Goal: Transaction & Acquisition: Purchase product/service

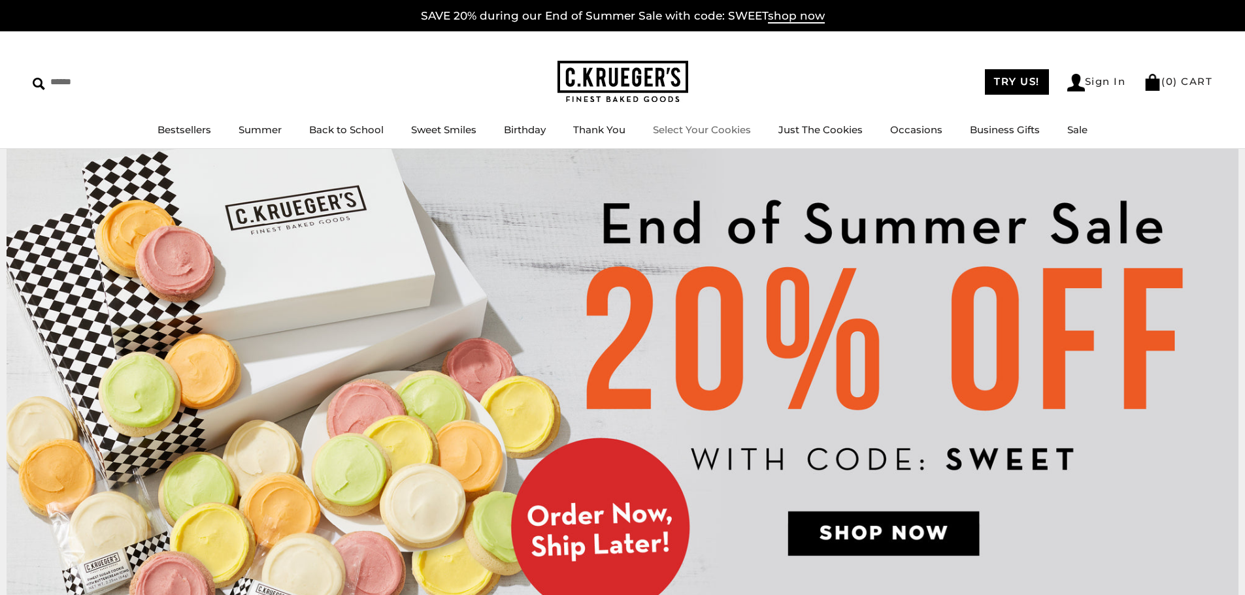
click at [725, 127] on link "Select Your Cookies" at bounding box center [702, 129] width 98 height 12
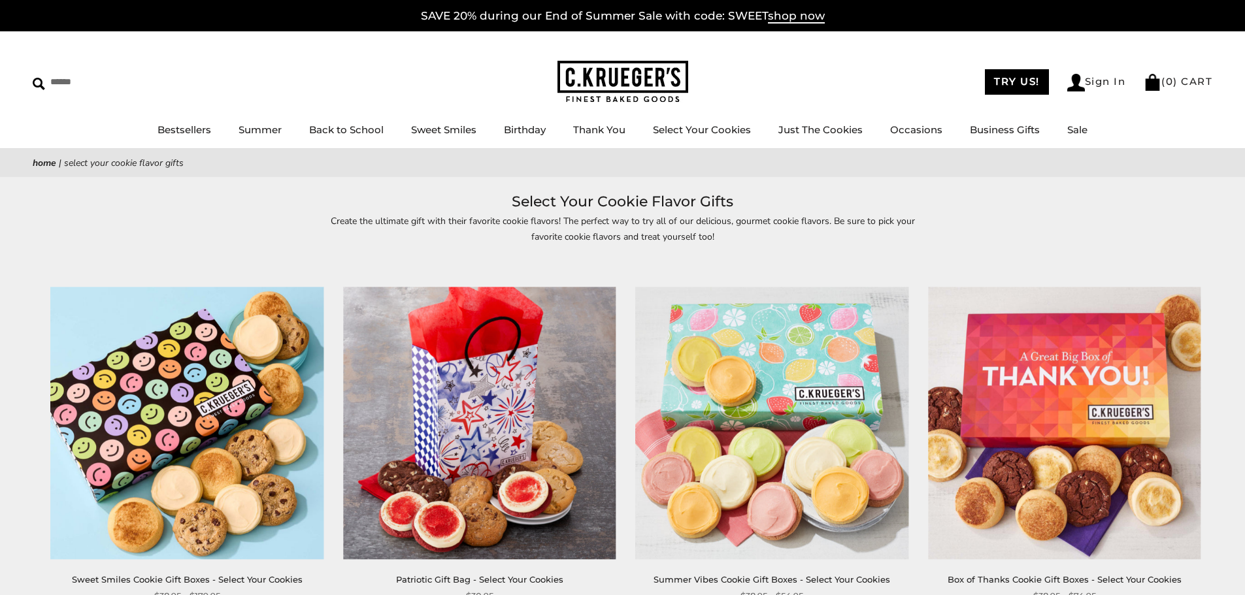
click at [286, 373] on img at bounding box center [187, 423] width 272 height 272
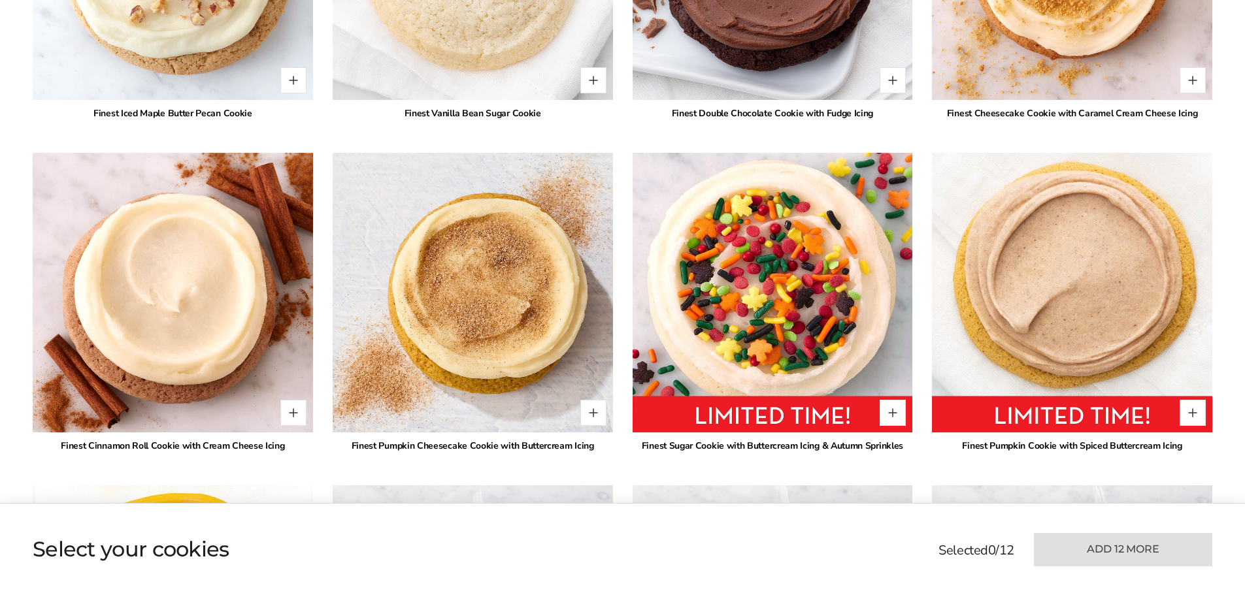
scroll to position [3071, 0]
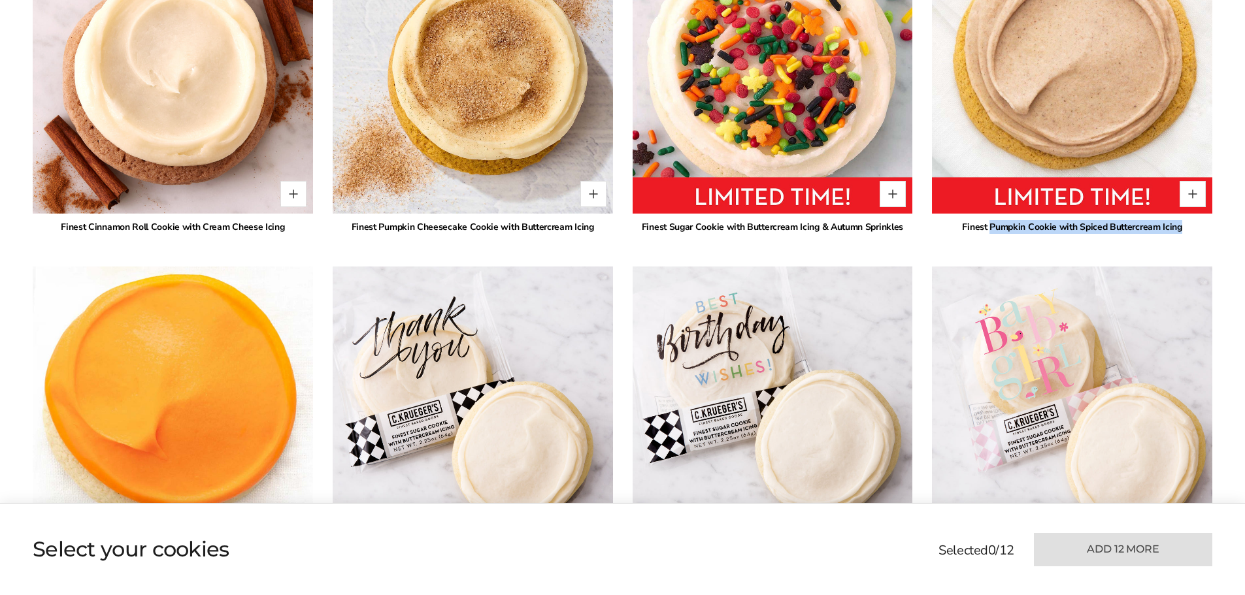
drag, startPoint x: 991, startPoint y: 228, endPoint x: 1179, endPoint y: 231, distance: 188.2
click at [1179, 231] on div "Finest Pumpkin Cookie with Spiced Buttercream Icing" at bounding box center [1072, 227] width 280 height 14
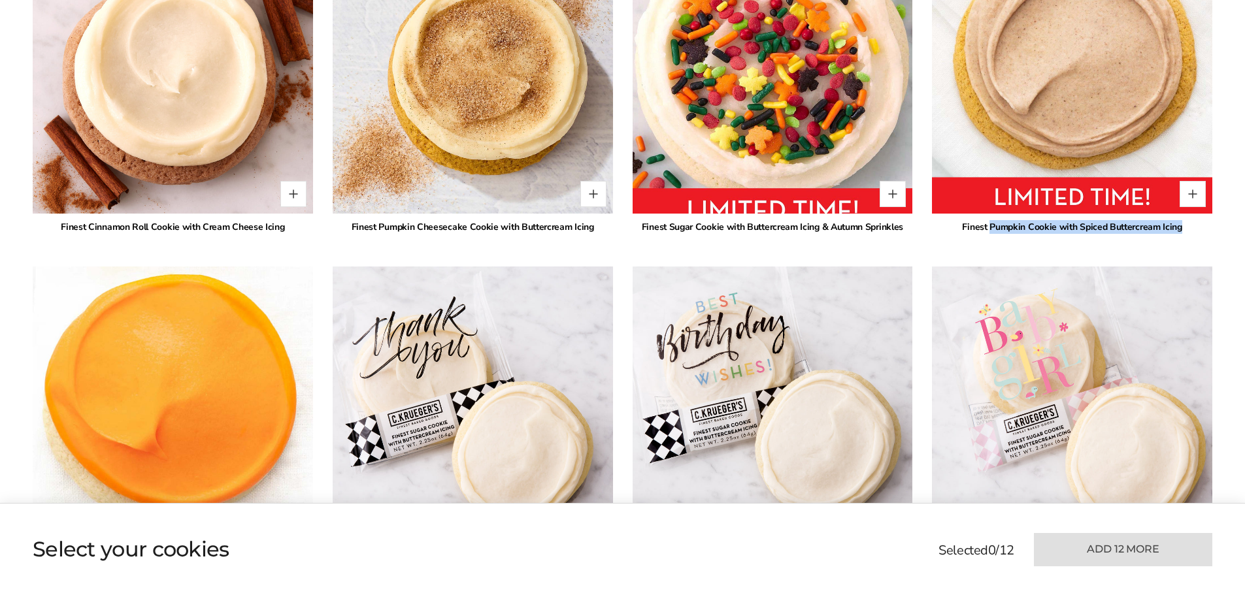
copy div "Pumpkin Cookie with Spiced Buttercream Icing"
